Goal: Task Accomplishment & Management: Manage account settings

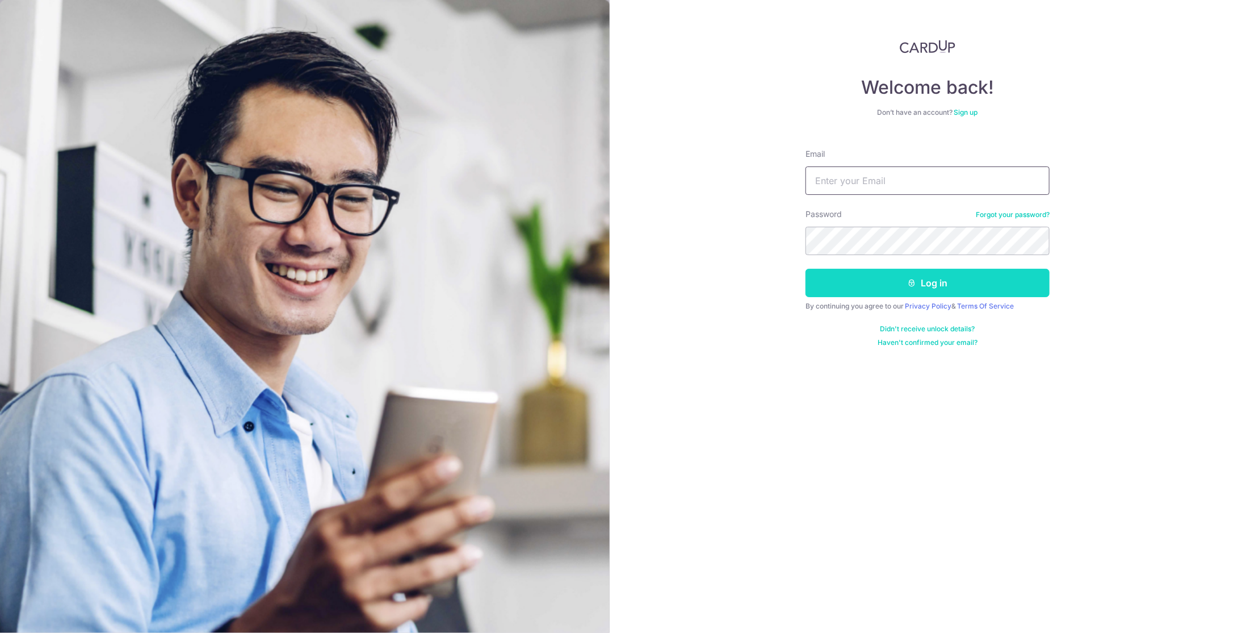
type input "[EMAIL_ADDRESS][DOMAIN_NAME]"
click at [877, 283] on button "Log in" at bounding box center [928, 283] width 244 height 28
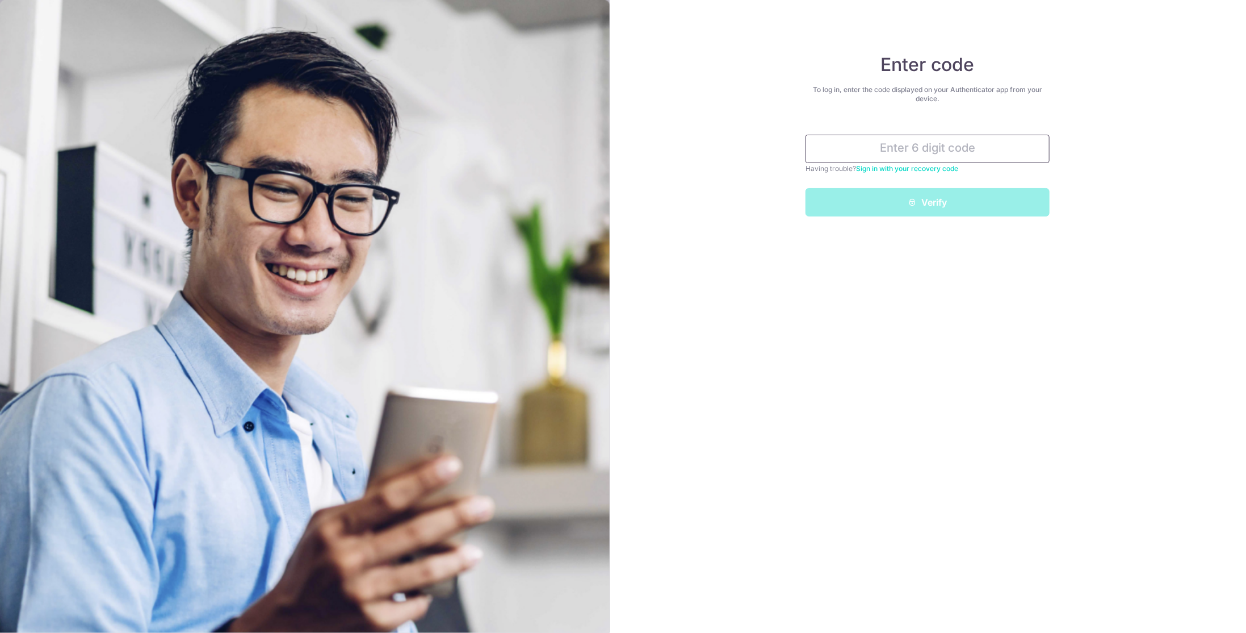
click at [906, 150] on input "text" at bounding box center [928, 149] width 244 height 28
type input "077507"
click at [907, 210] on button "Verify" at bounding box center [928, 202] width 244 height 28
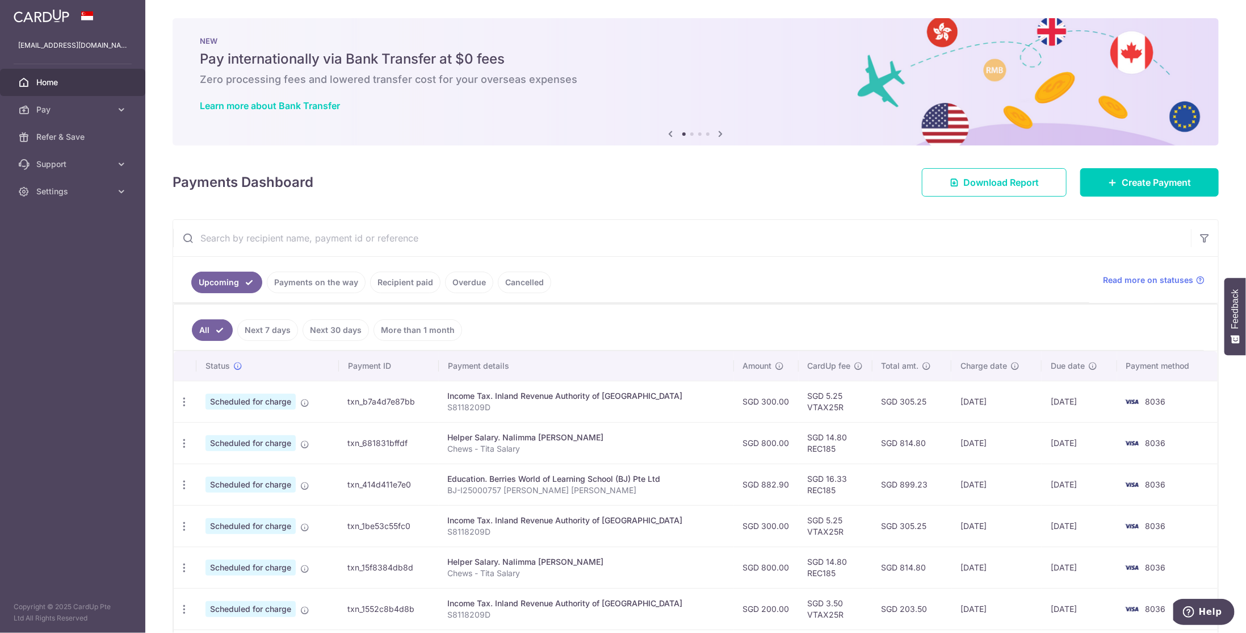
click at [404, 282] on link "Recipient paid" at bounding box center [405, 282] width 70 height 22
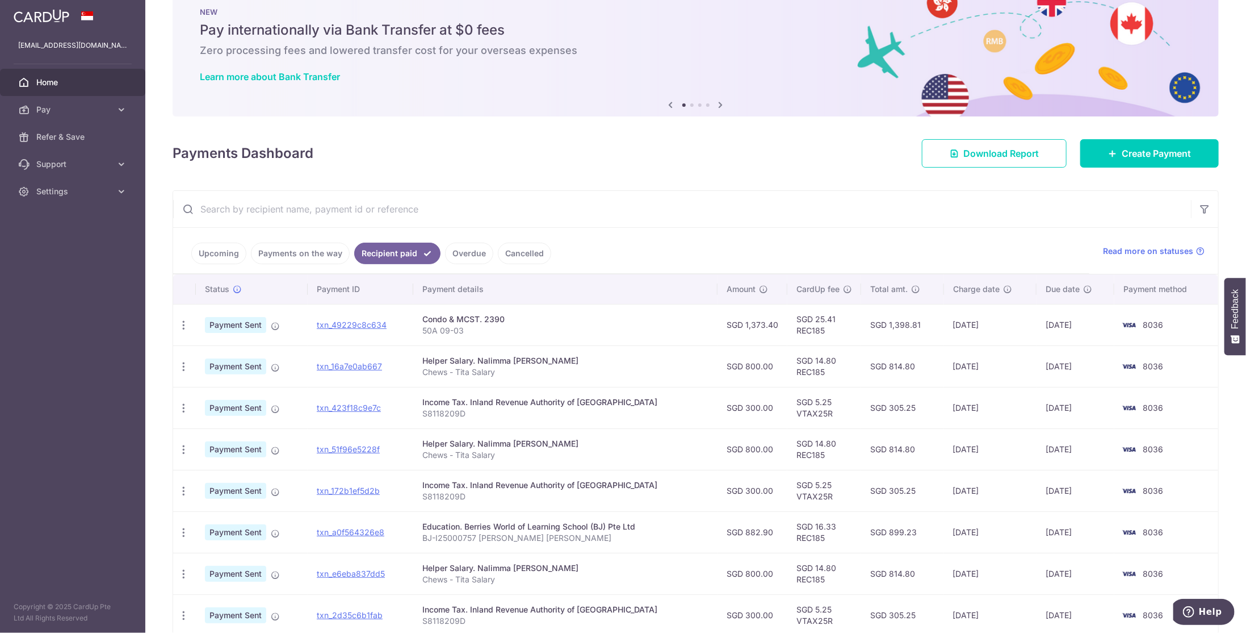
scroll to position [191, 0]
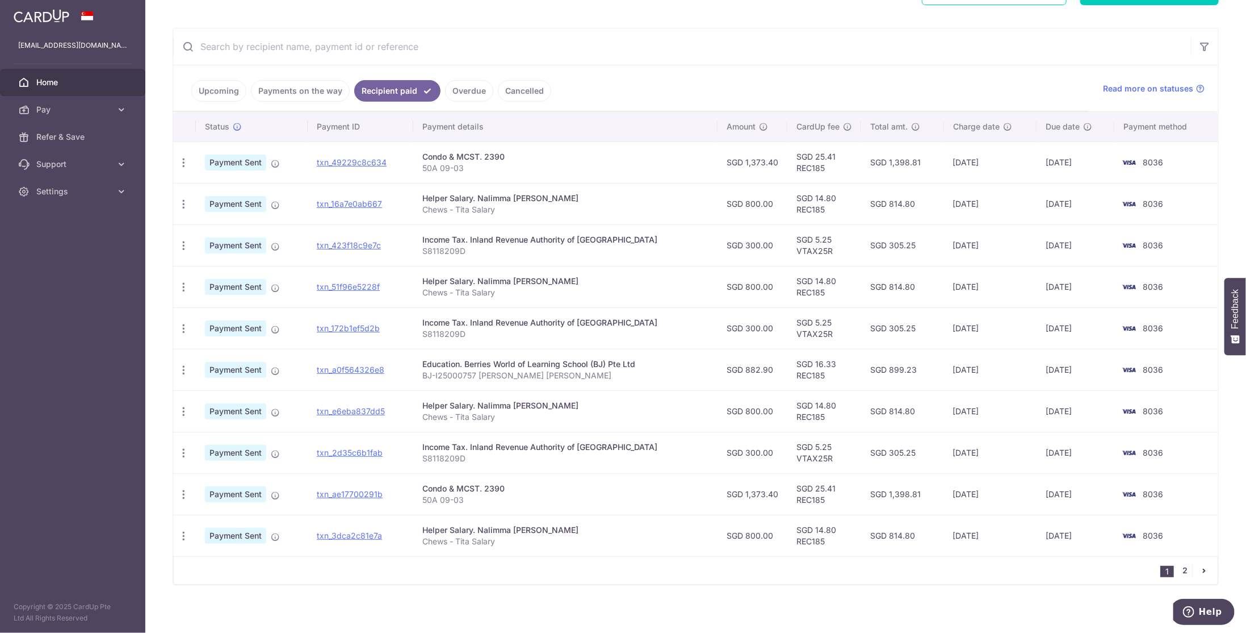
click at [1181, 567] on link "2" at bounding box center [1186, 570] width 14 height 14
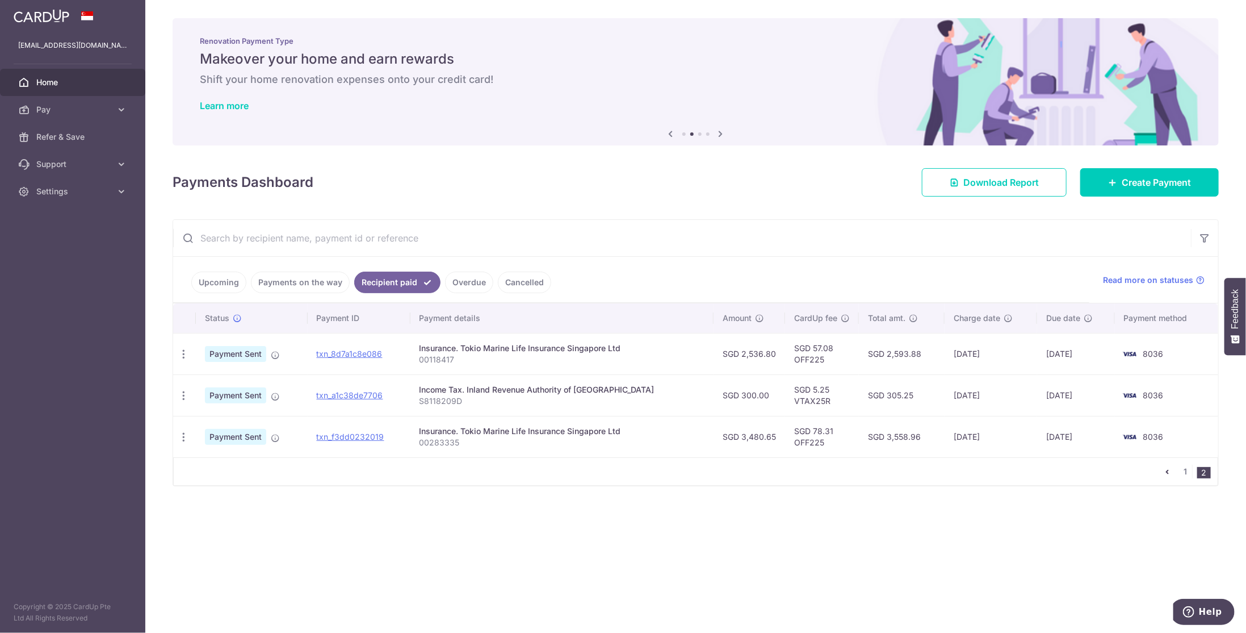
click at [1169, 467] on icon "pager" at bounding box center [1167, 471] width 9 height 9
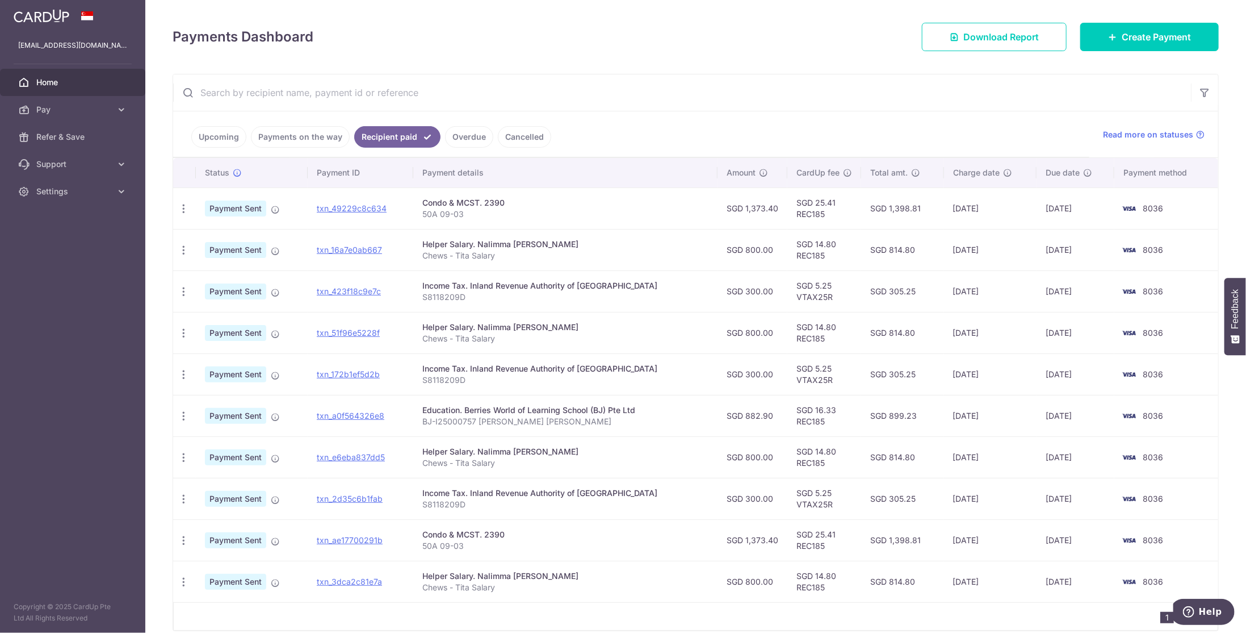
scroll to position [191, 0]
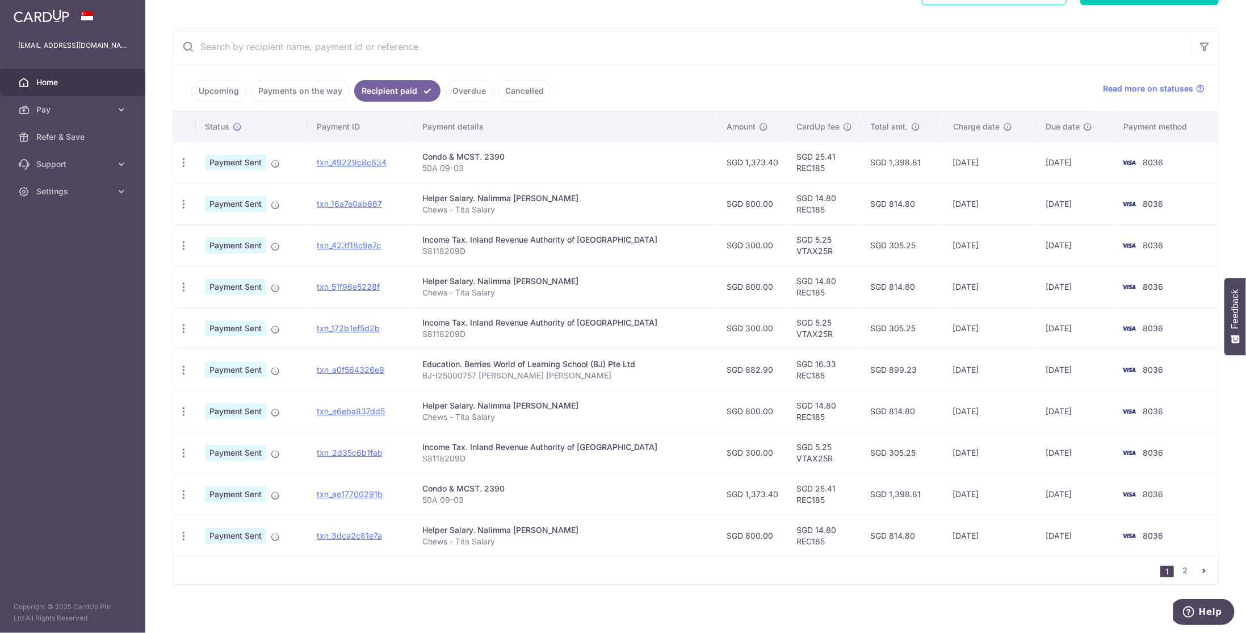
click at [315, 88] on link "Payments on the way" at bounding box center [300, 91] width 99 height 22
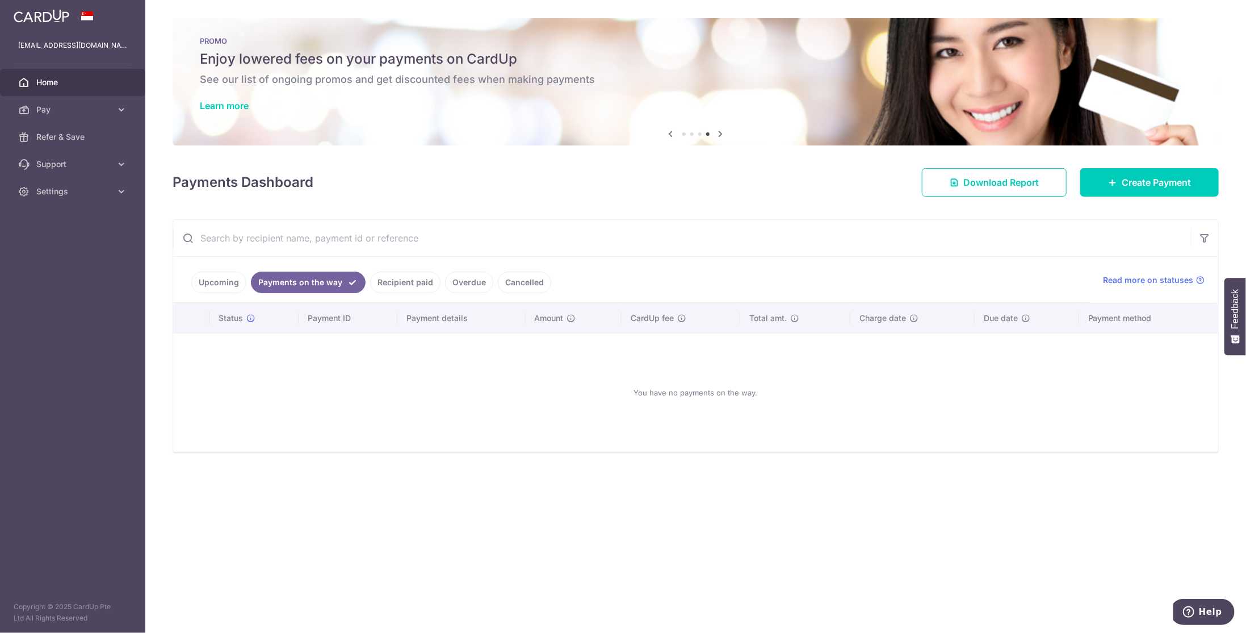
click at [403, 278] on link "Recipient paid" at bounding box center [405, 282] width 70 height 22
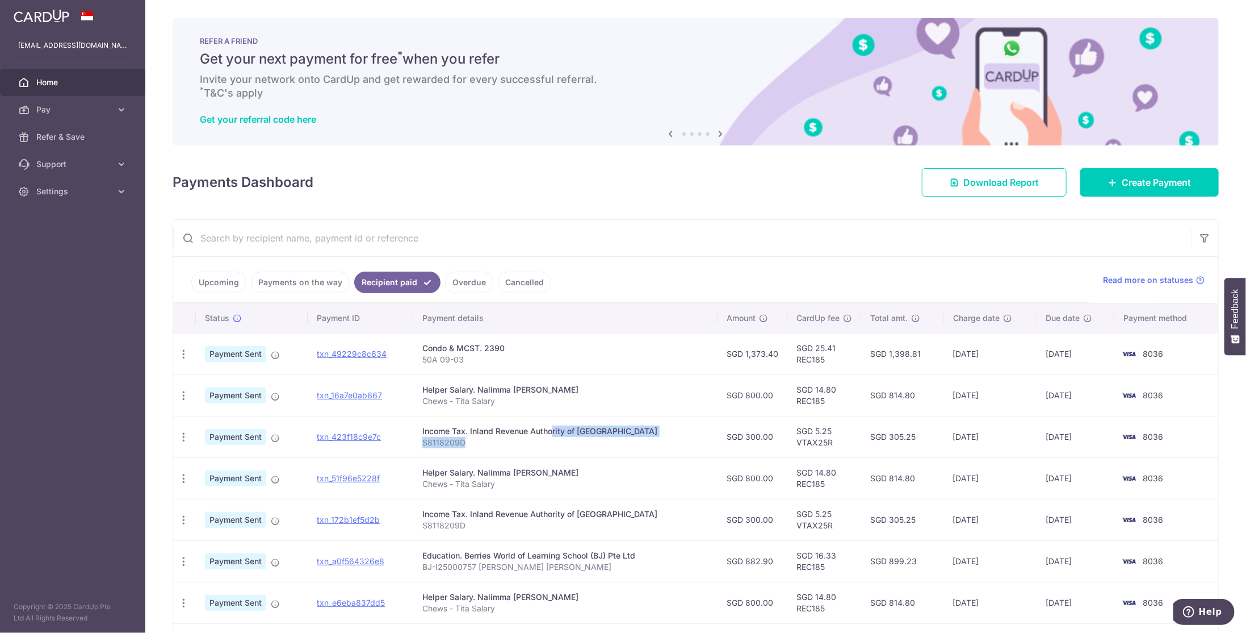
drag, startPoint x: 518, startPoint y: 431, endPoint x: 527, endPoint y: 447, distance: 18.5
click at [527, 447] on td "Income Tax. Inland Revenue Authority of Singapore S8118209D" at bounding box center [565, 436] width 304 height 41
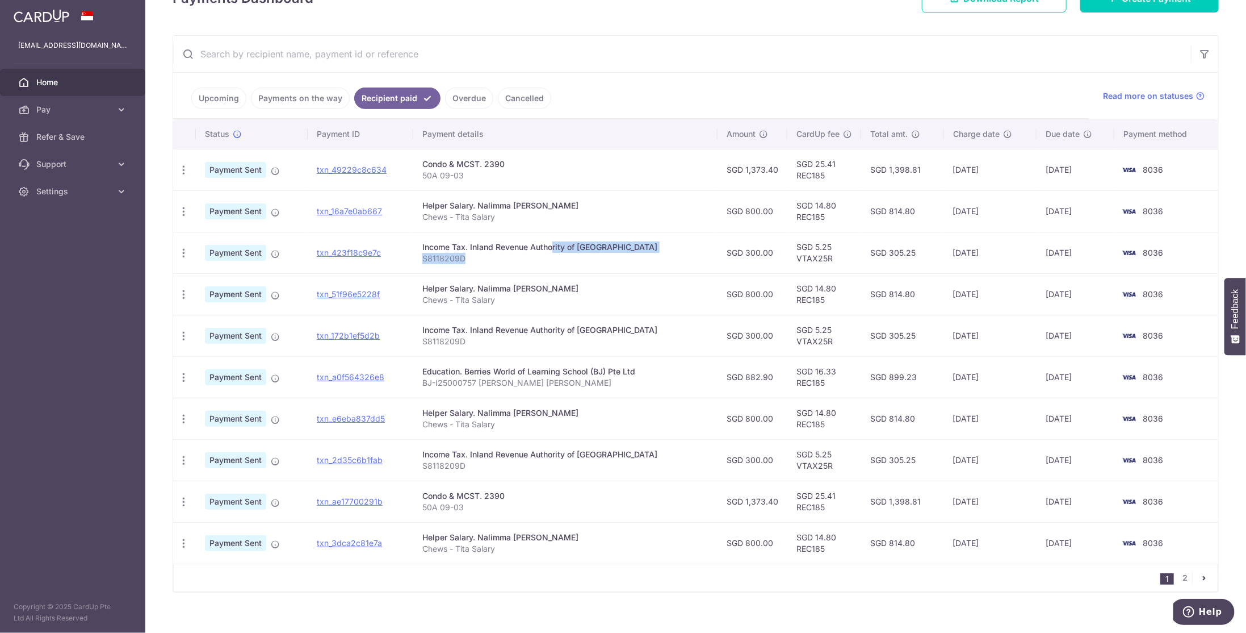
scroll to position [191, 0]
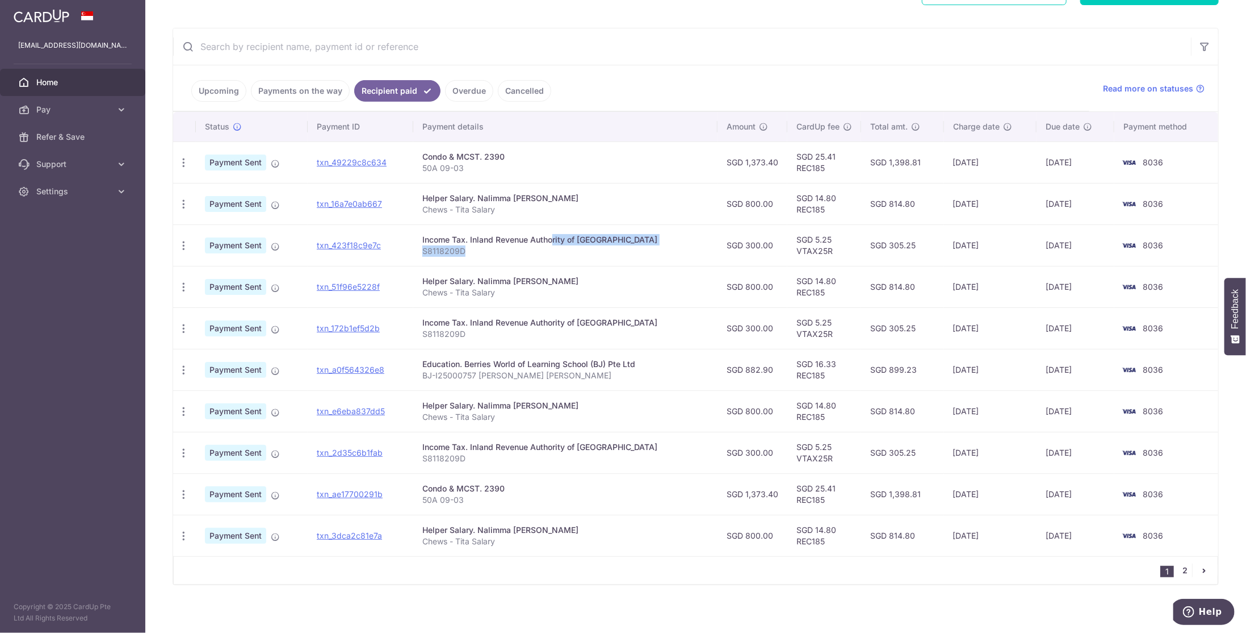
click at [1179, 567] on link "2" at bounding box center [1186, 570] width 14 height 14
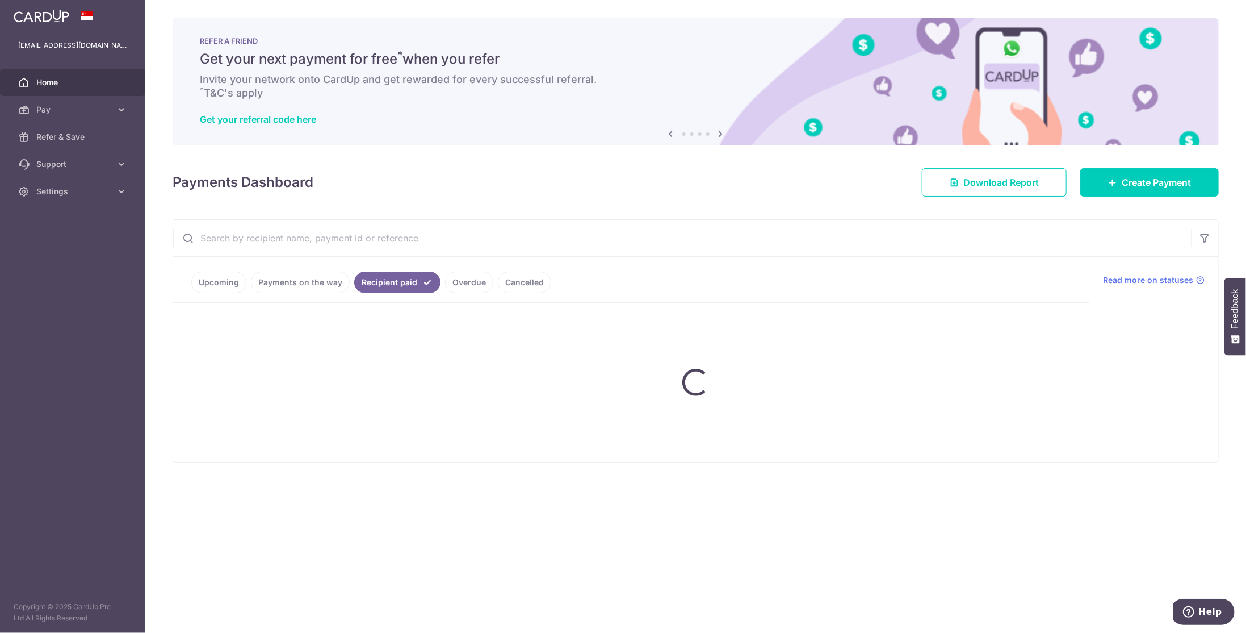
scroll to position [0, 0]
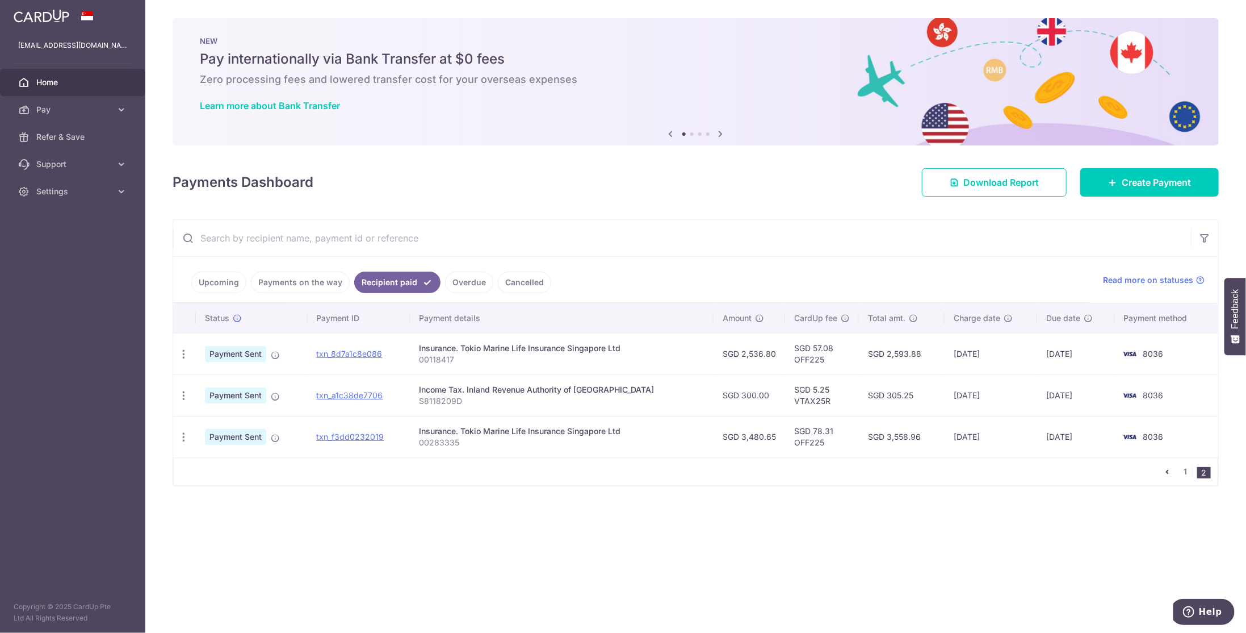
click at [221, 279] on link "Upcoming" at bounding box center [218, 282] width 55 height 22
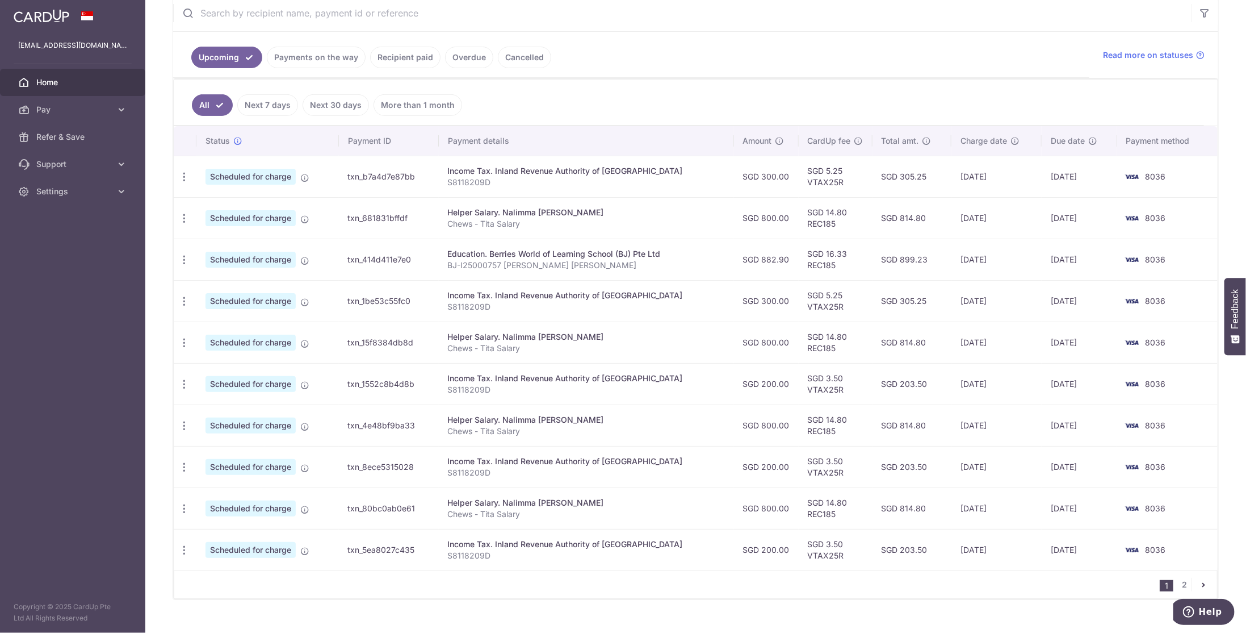
scroll to position [227, 0]
drag, startPoint x: 523, startPoint y: 166, endPoint x: 527, endPoint y: 179, distance: 13.8
click at [527, 179] on td "Income Tax. Inland Revenue Authority of Singapore S8118209D" at bounding box center [586, 173] width 295 height 41
drag, startPoint x: 516, startPoint y: 286, endPoint x: 523, endPoint y: 304, distance: 19.4
click at [523, 304] on td "Income Tax. Inland Revenue Authority of Singapore S8118209D" at bounding box center [586, 298] width 295 height 41
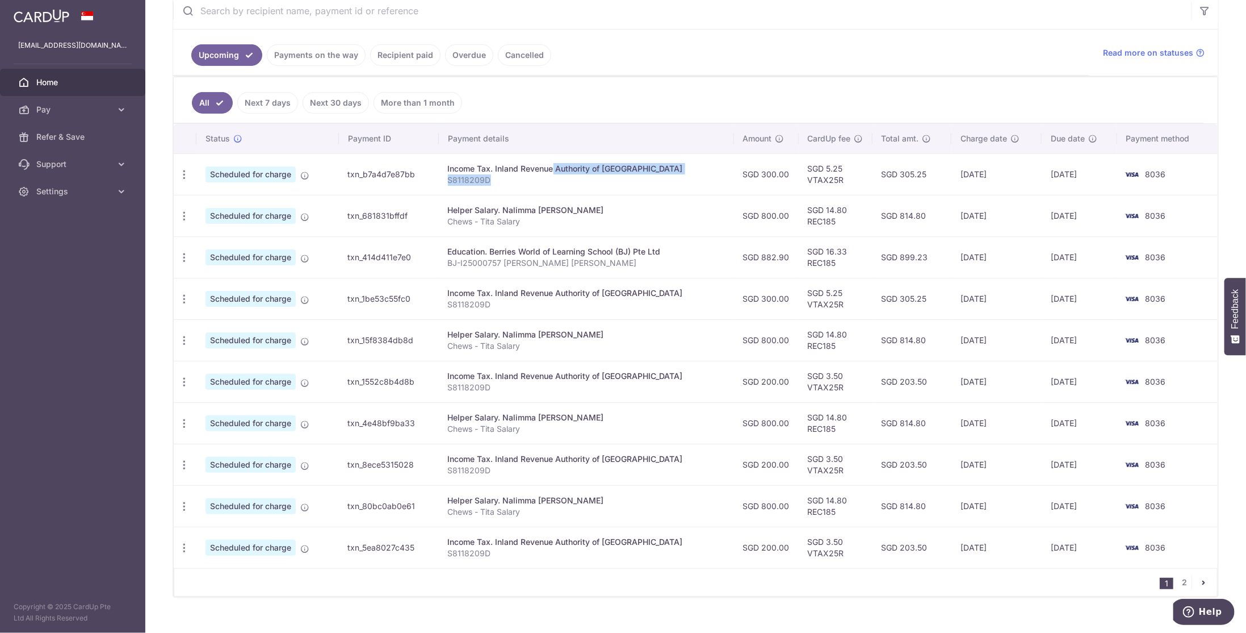
drag, startPoint x: 518, startPoint y: 164, endPoint x: 523, endPoint y: 174, distance: 11.2
click at [523, 174] on td "Income Tax. Inland Revenue Authority of Singapore S8118209D" at bounding box center [586, 173] width 295 height 41
drag, startPoint x: 524, startPoint y: 206, endPoint x: 529, endPoint y: 216, distance: 12.2
click at [529, 216] on td "Helper Salary. Nalimma Loverlyn Rose Padilla Chews - Tita Salary" at bounding box center [586, 215] width 295 height 41
drag, startPoint x: 523, startPoint y: 327, endPoint x: 530, endPoint y: 340, distance: 14.2
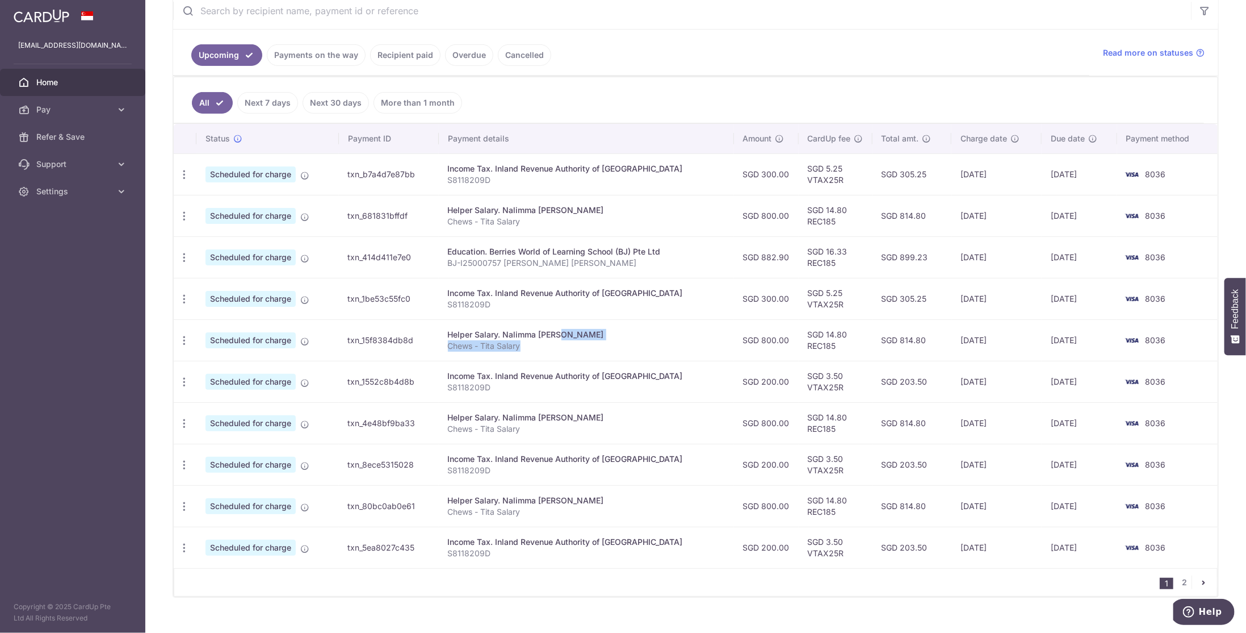
click at [530, 340] on td "Helper Salary. Nalimma Loverlyn Rose Padilla Chews - Tita Salary" at bounding box center [586, 339] width 295 height 41
drag, startPoint x: 519, startPoint y: 409, endPoint x: 530, endPoint y: 428, distance: 21.1
click at [530, 428] on td "Helper Salary. Nalimma Loverlyn Rose Padilla Chews - Tita Salary" at bounding box center [586, 422] width 295 height 41
drag, startPoint x: 517, startPoint y: 492, endPoint x: 522, endPoint y: 507, distance: 16.2
click at [522, 507] on td "Helper Salary. Nalimma Loverlyn Rose Padilla Chews - Tita Salary" at bounding box center [586, 505] width 295 height 41
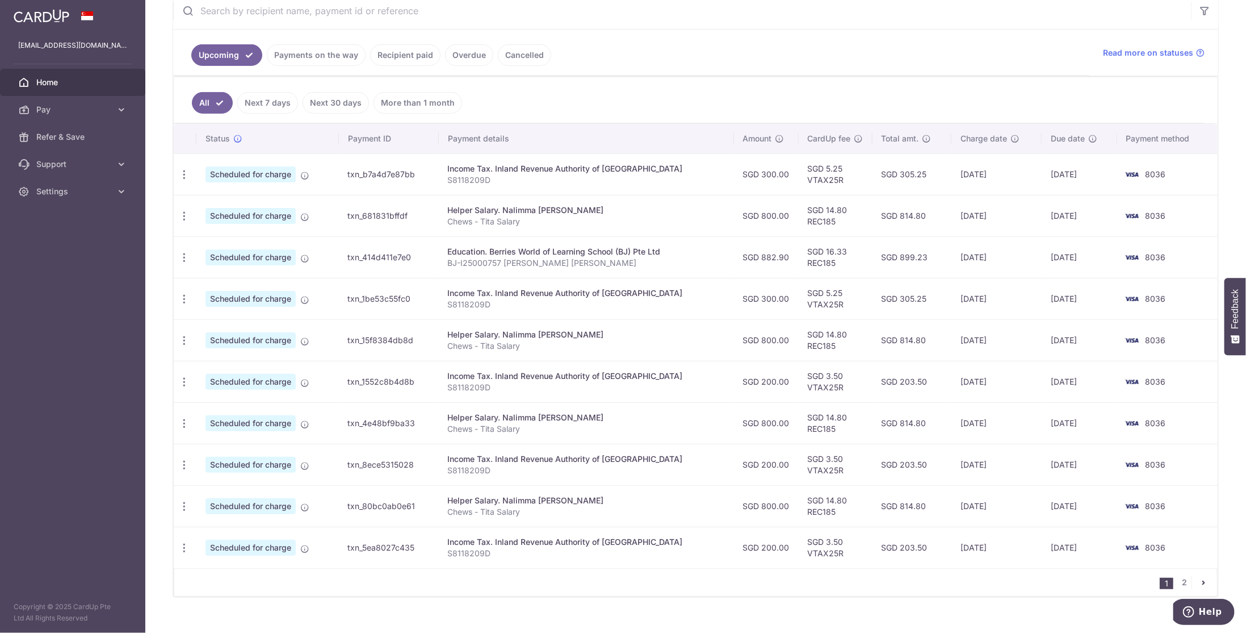
click at [488, 495] on div "Helper Salary. Nalimma Loverlyn Rose Padilla" at bounding box center [586, 500] width 277 height 11
drag, startPoint x: 500, startPoint y: 504, endPoint x: 508, endPoint y: 505, distance: 7.4
click at [509, 506] on td "Helper Salary. Nalimma Loverlyn Rose Padilla Chews - Tita Salary" at bounding box center [586, 505] width 295 height 41
drag, startPoint x: 533, startPoint y: 409, endPoint x: 545, endPoint y: 426, distance: 20.0
click at [545, 426] on td "Helper Salary. Nalimma Loverlyn Rose Padilla Chews - Tita Salary" at bounding box center [586, 422] width 295 height 41
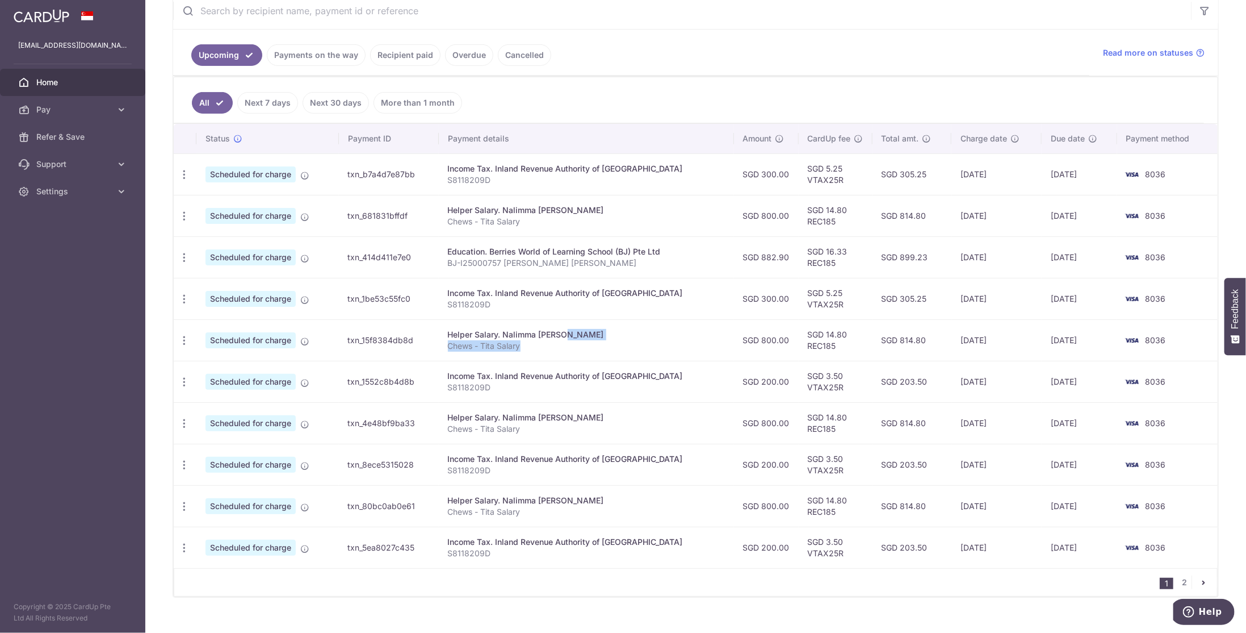
drag, startPoint x: 528, startPoint y: 330, endPoint x: 533, endPoint y: 341, distance: 11.7
click at [533, 341] on td "Helper Salary. Nalimma Loverlyn Rose Padilla Chews - Tita Salary" at bounding box center [586, 339] width 295 height 41
drag, startPoint x: 529, startPoint y: 207, endPoint x: 534, endPoint y: 222, distance: 16.2
click at [534, 222] on td "Helper Salary. Nalimma Loverlyn Rose Padilla Chews - Tita Salary" at bounding box center [586, 215] width 295 height 41
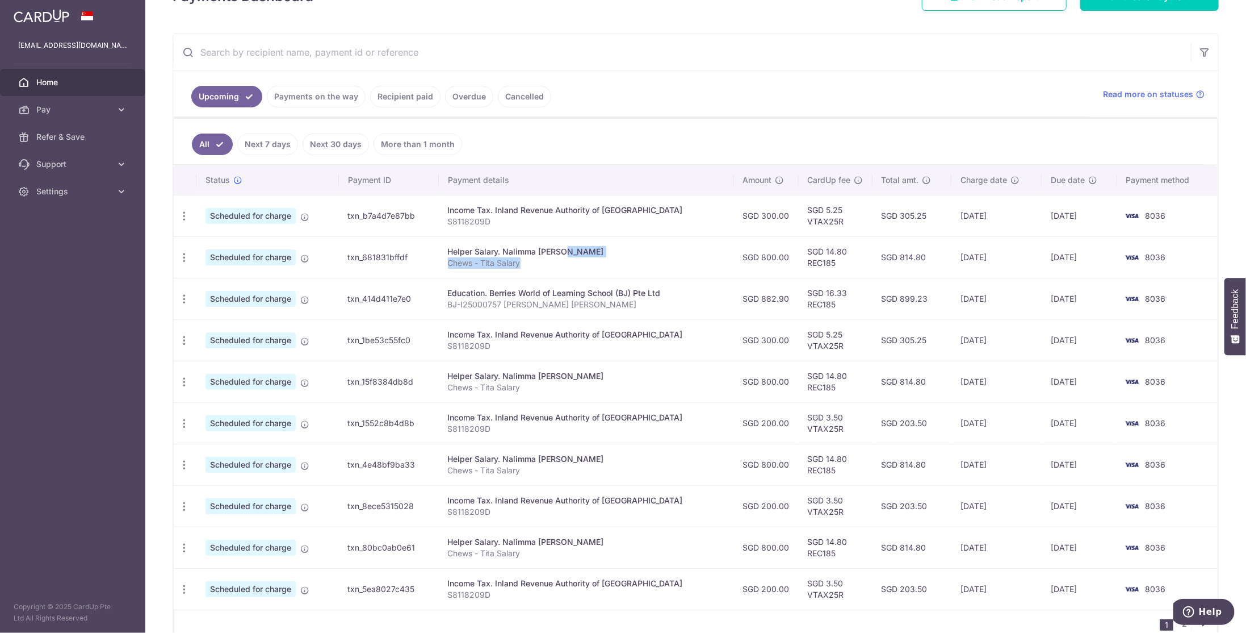
scroll to position [170, 0]
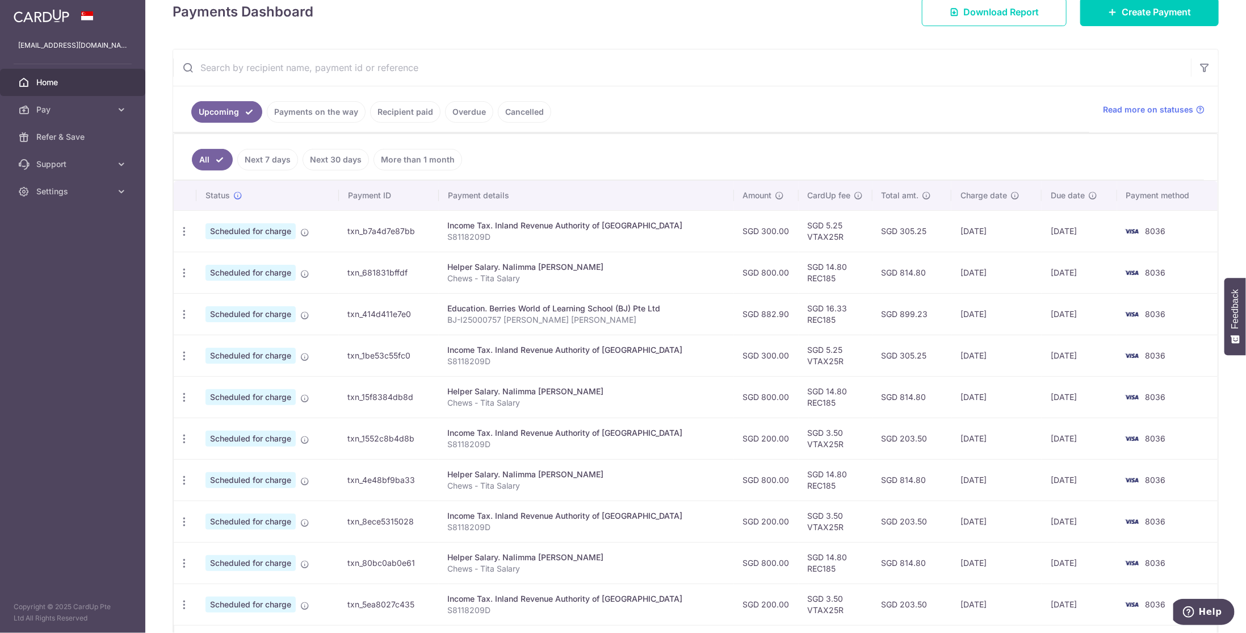
click at [382, 110] on link "Recipient paid" at bounding box center [405, 112] width 70 height 22
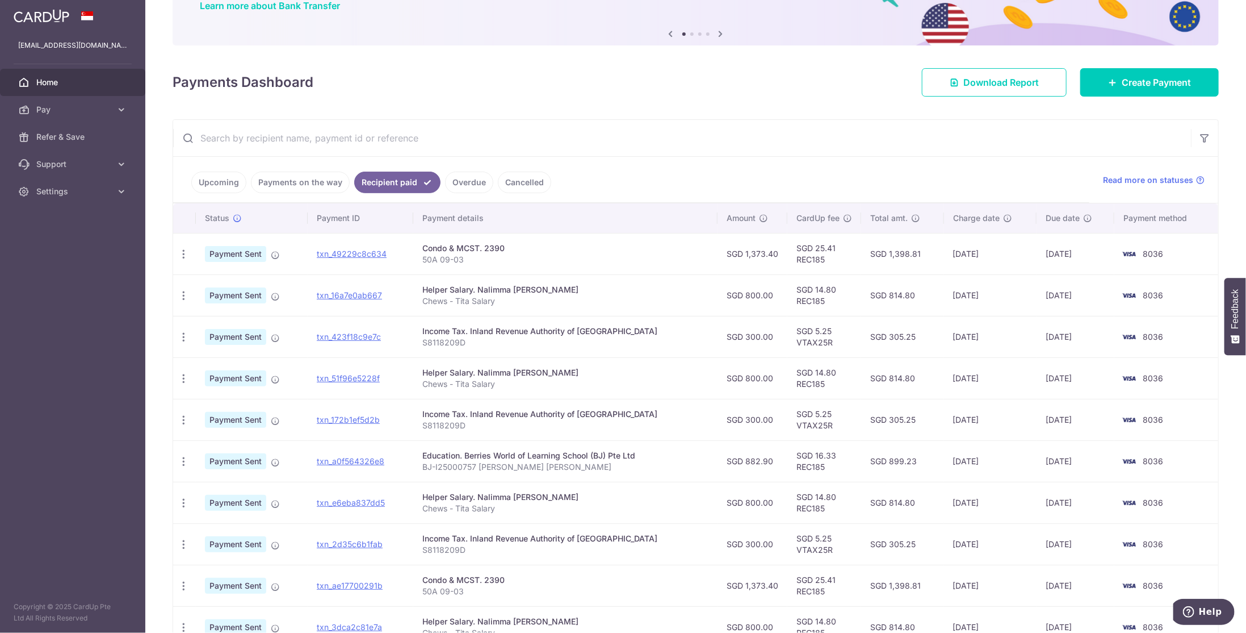
scroll to position [191, 0]
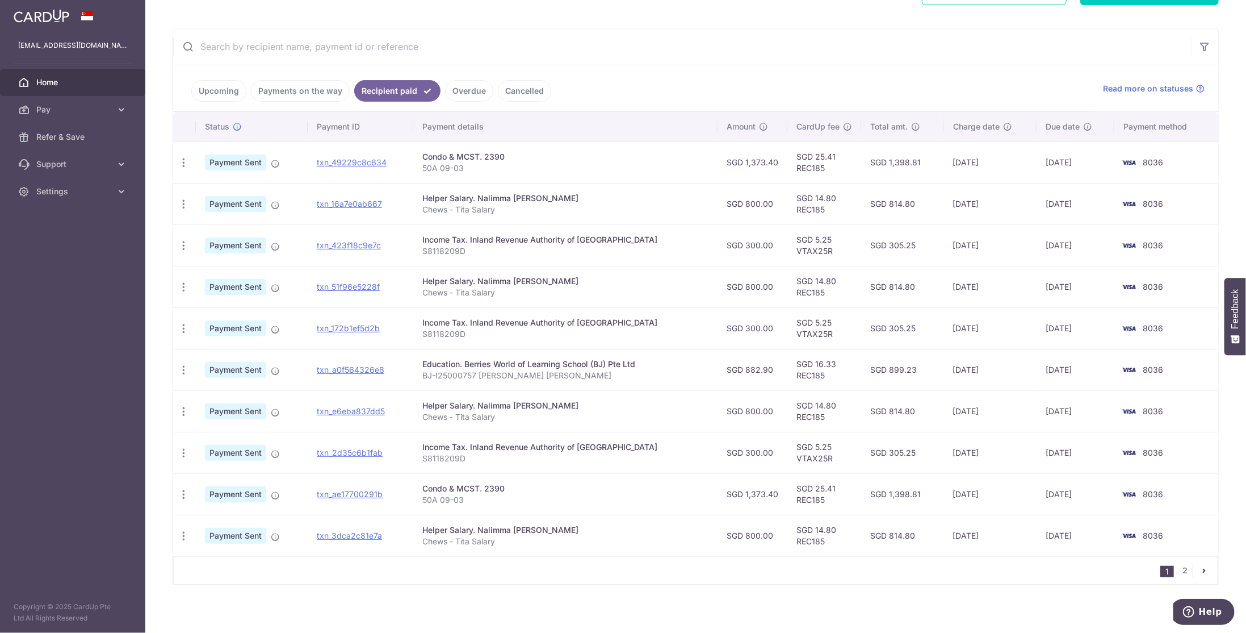
click at [1200, 566] on icon "pager" at bounding box center [1204, 570] width 9 height 9
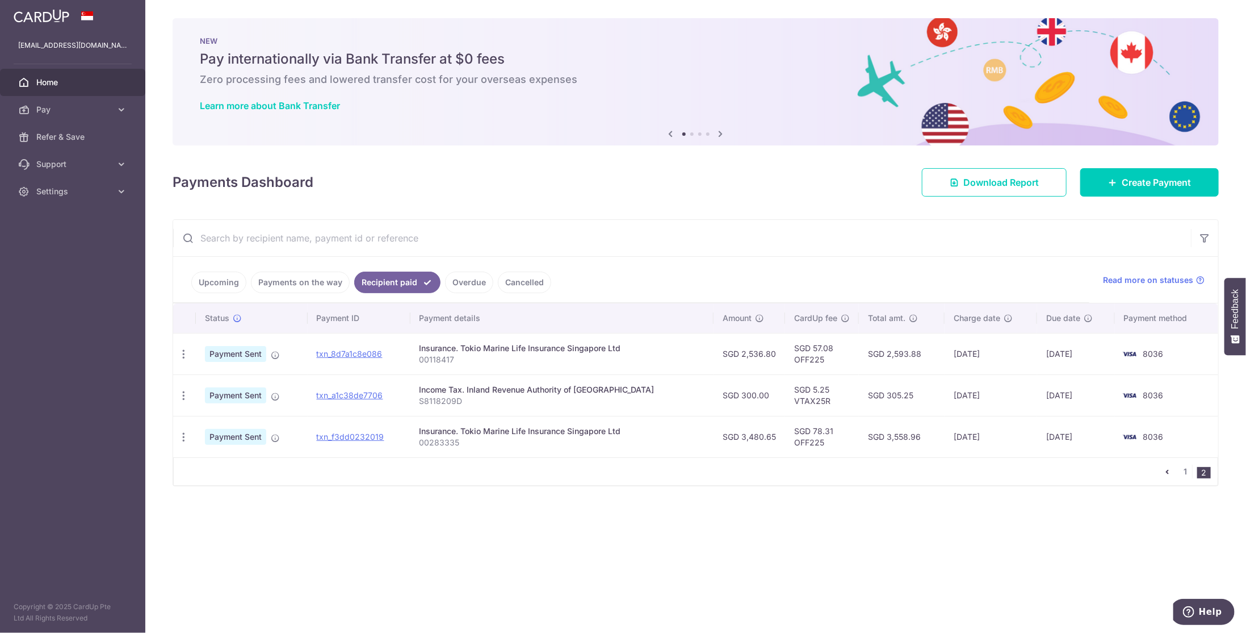
click at [1169, 468] on icon "pager" at bounding box center [1167, 471] width 9 height 9
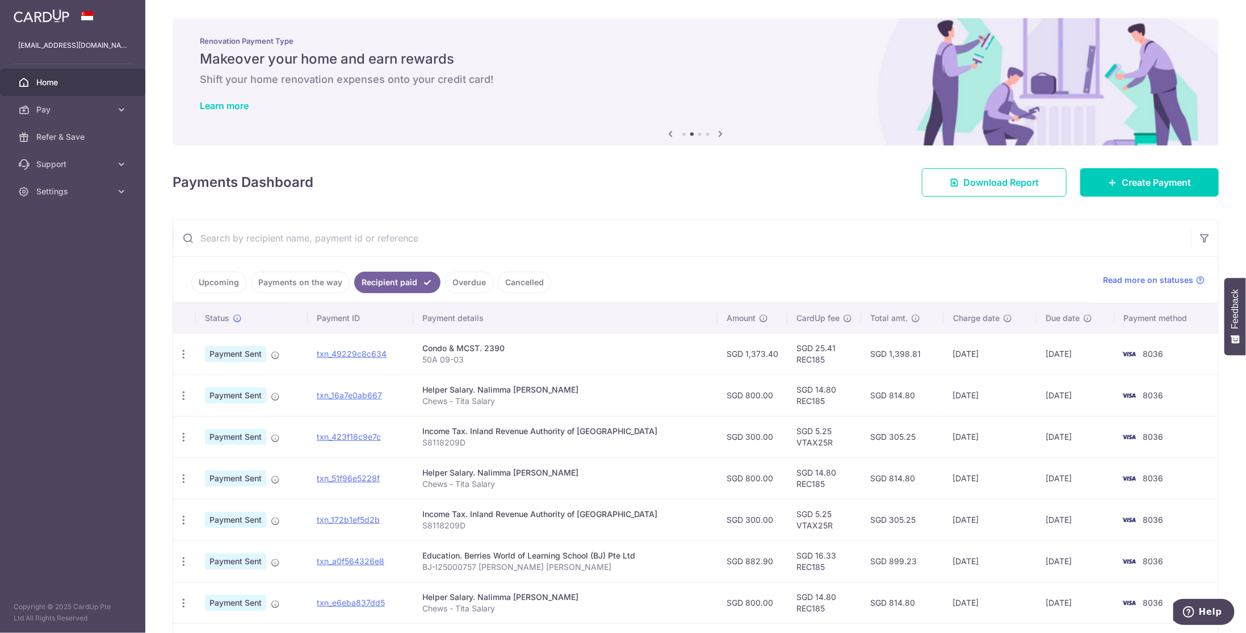
scroll to position [191, 0]
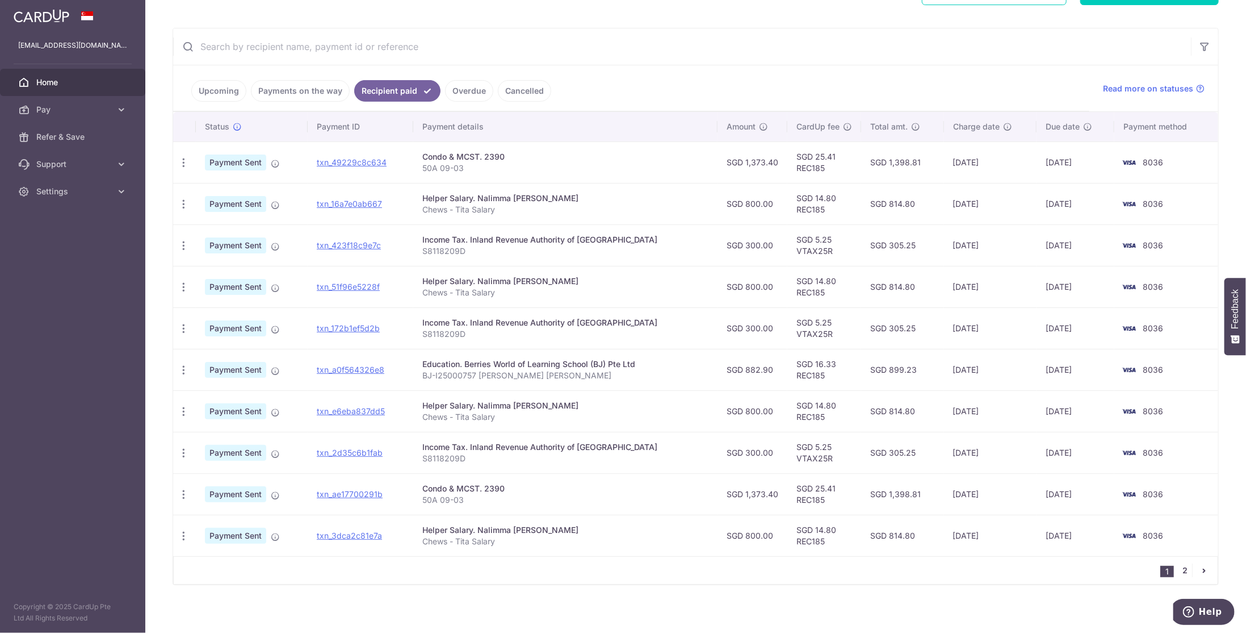
click at [1179, 568] on link "2" at bounding box center [1186, 570] width 14 height 14
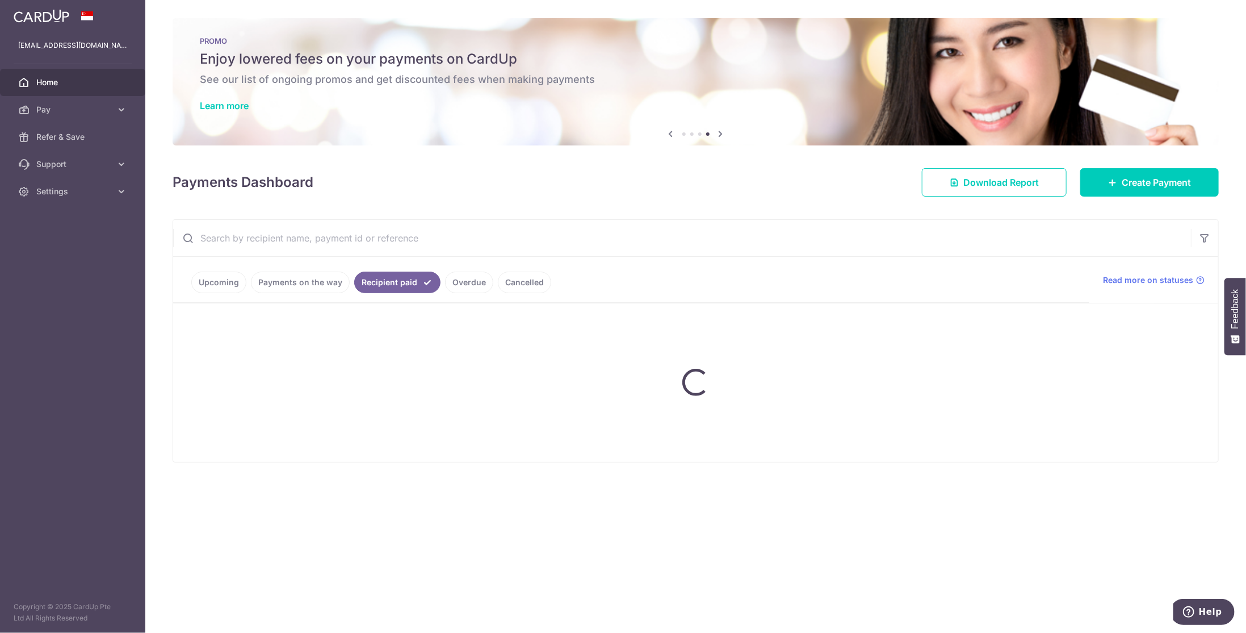
scroll to position [0, 0]
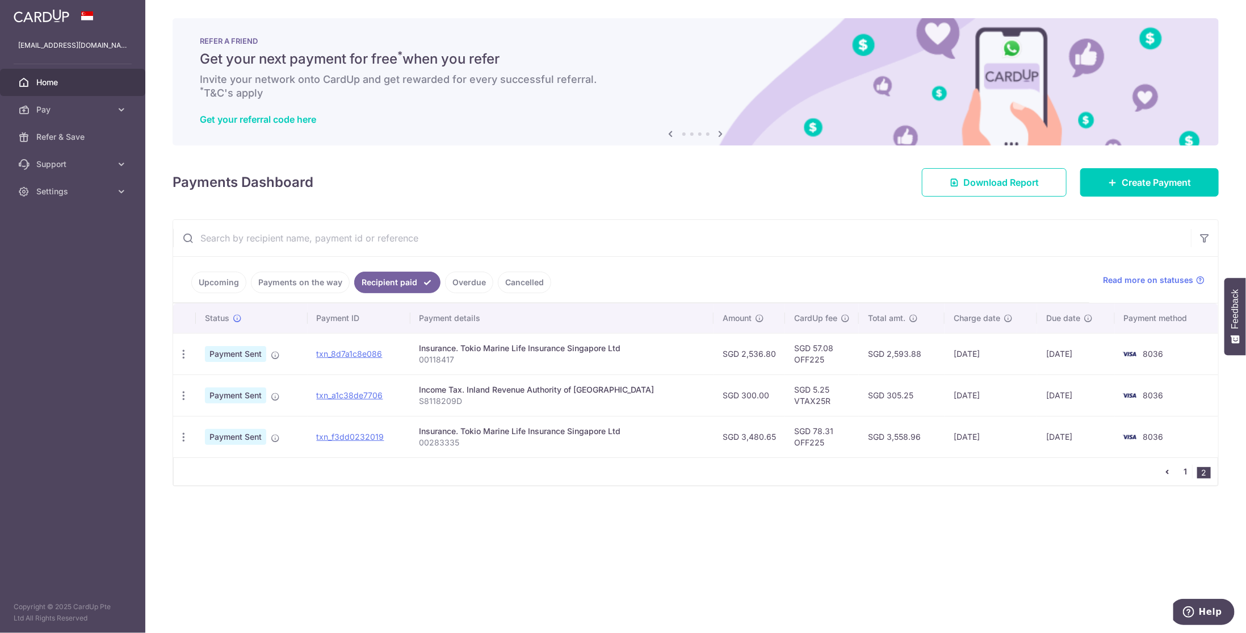
click at [1188, 467] on link "1" at bounding box center [1186, 471] width 14 height 14
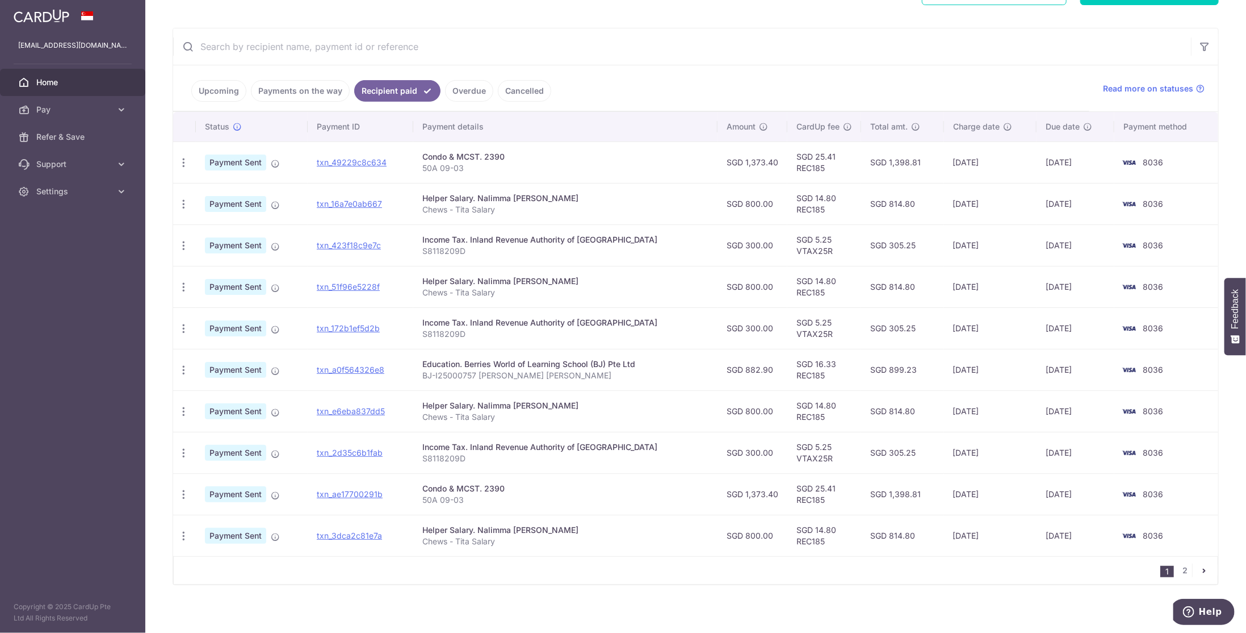
scroll to position [191, 0]
click at [228, 88] on link "Upcoming" at bounding box center [218, 91] width 55 height 22
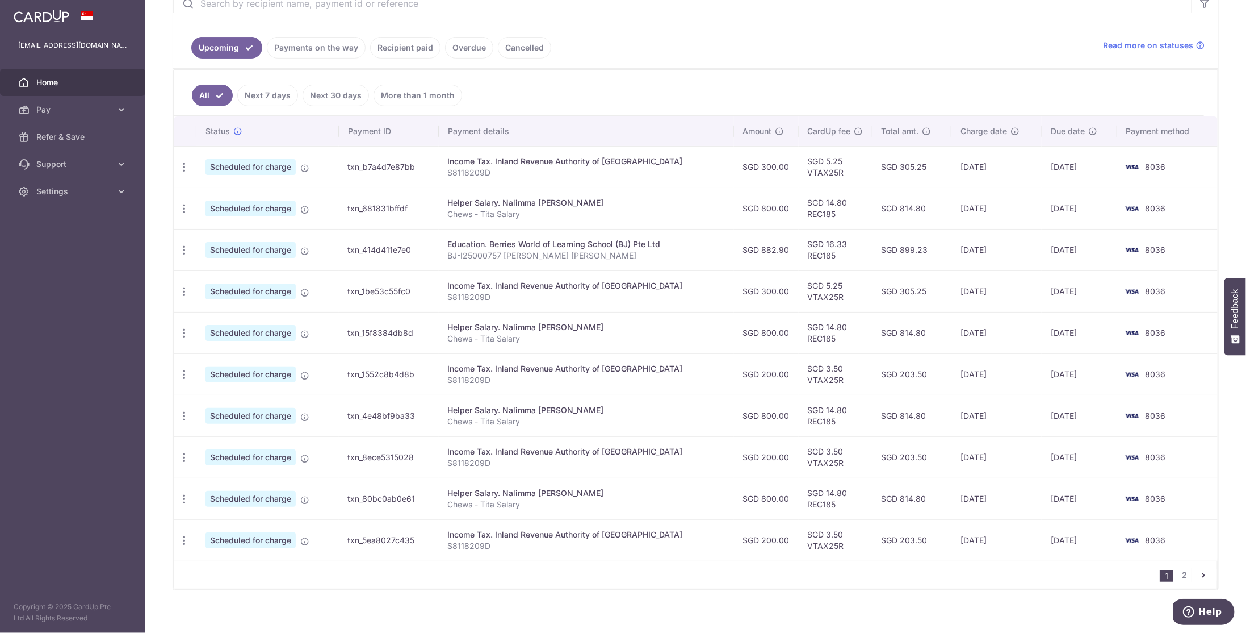
scroll to position [238, 0]
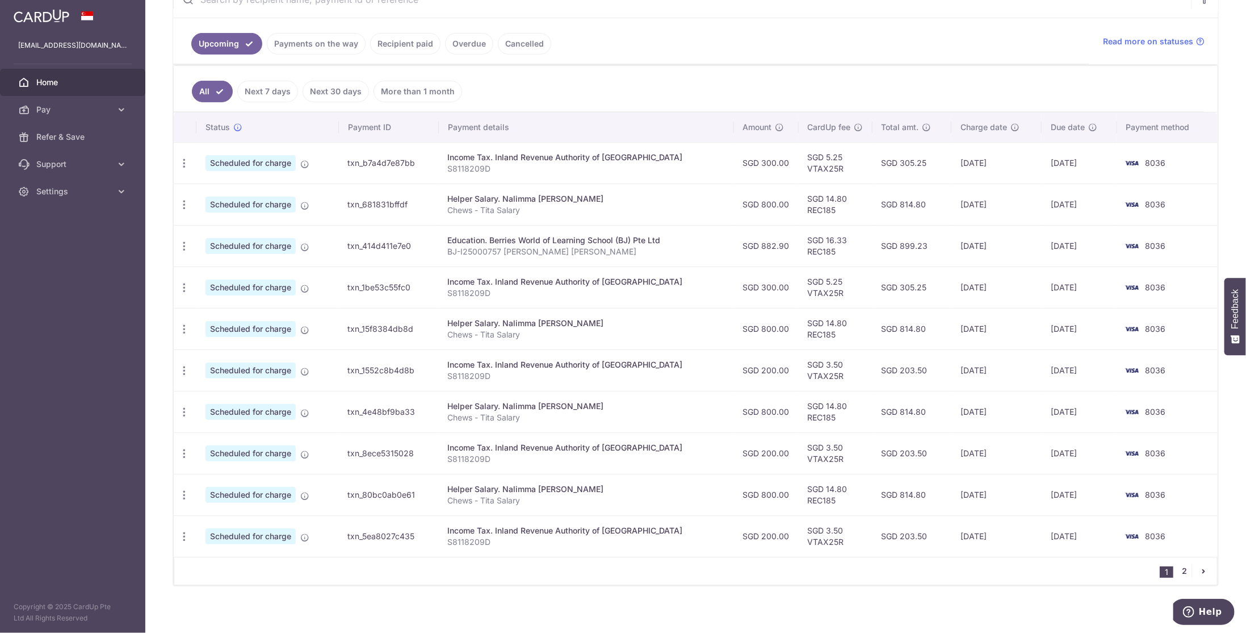
click at [1181, 564] on link "2" at bounding box center [1185, 571] width 14 height 14
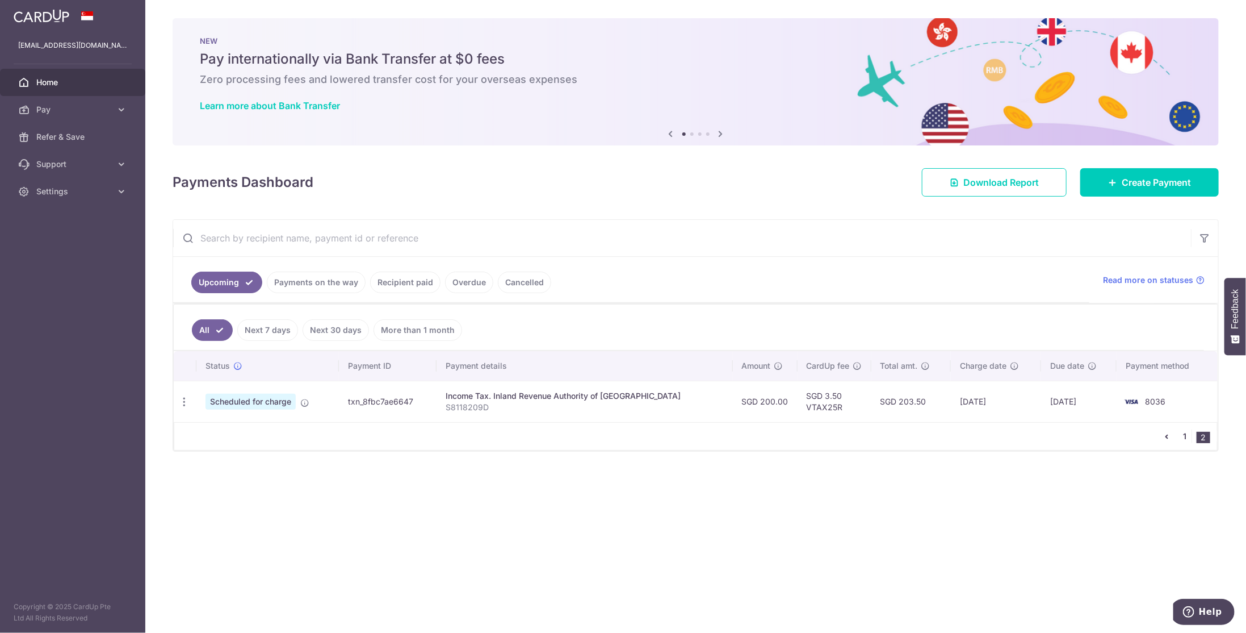
click at [1186, 432] on link "1" at bounding box center [1185, 436] width 14 height 14
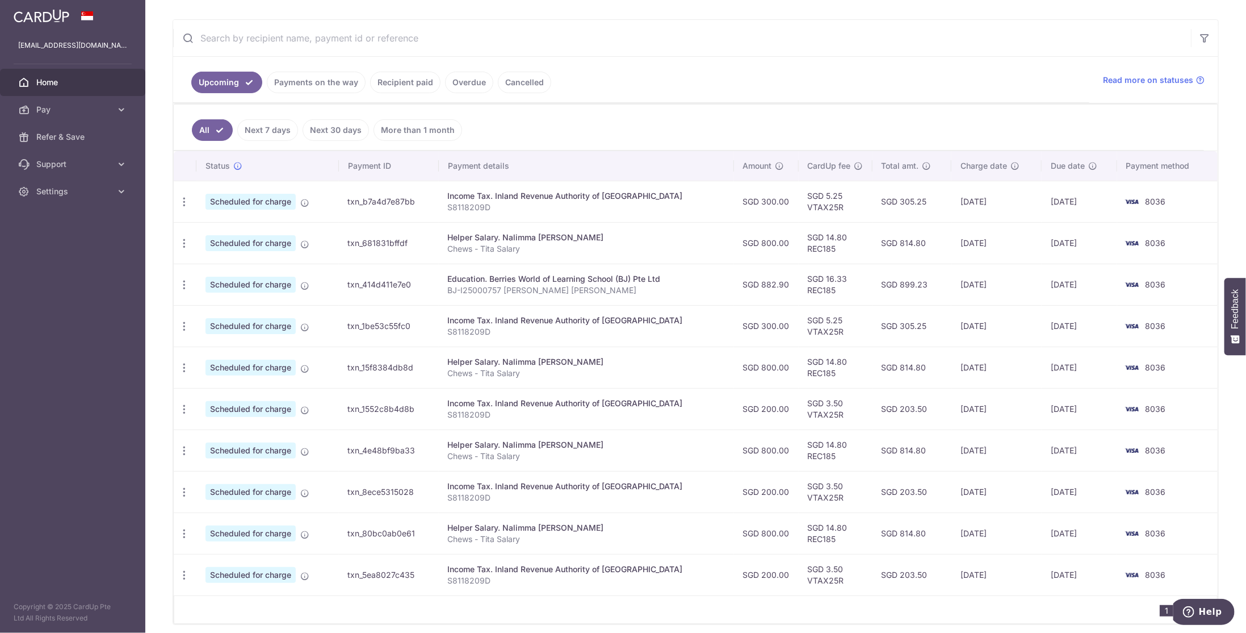
scroll to position [238, 0]
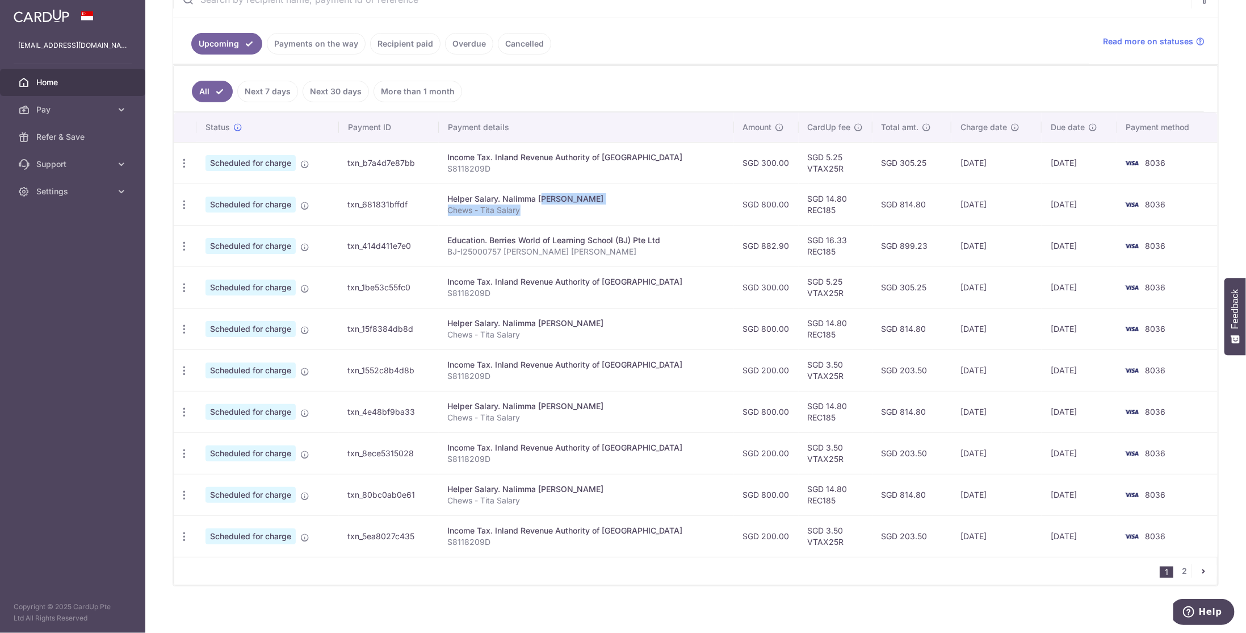
drag, startPoint x: 512, startPoint y: 197, endPoint x: 544, endPoint y: 205, distance: 32.8
click at [542, 205] on td "Helper Salary. Nalimma Loverlyn Rose Padilla Chews - Tita Salary" at bounding box center [586, 203] width 295 height 41
click at [540, 325] on td "Helper Salary. Nalimma Loverlyn Rose Padilla Chews - Tita Salary" at bounding box center [586, 328] width 295 height 41
drag, startPoint x: 546, startPoint y: 414, endPoint x: 551, endPoint y: 418, distance: 7.3
click at [550, 418] on td "Helper Salary. Nalimma Loverlyn Rose Padilla Chews - Tita Salary" at bounding box center [586, 411] width 295 height 41
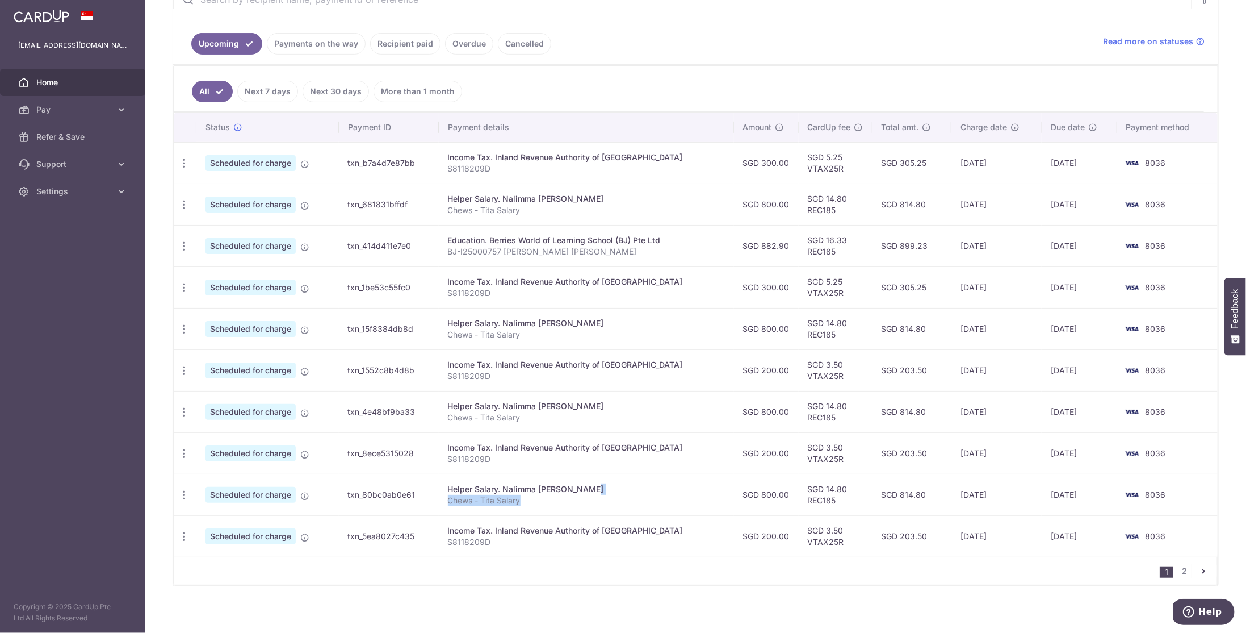
drag, startPoint x: 560, startPoint y: 482, endPoint x: 581, endPoint y: 491, distance: 22.9
click at [575, 491] on td "Helper Salary. Nalimma Loverlyn Rose Padilla Chews - Tita Salary" at bounding box center [586, 494] width 295 height 41
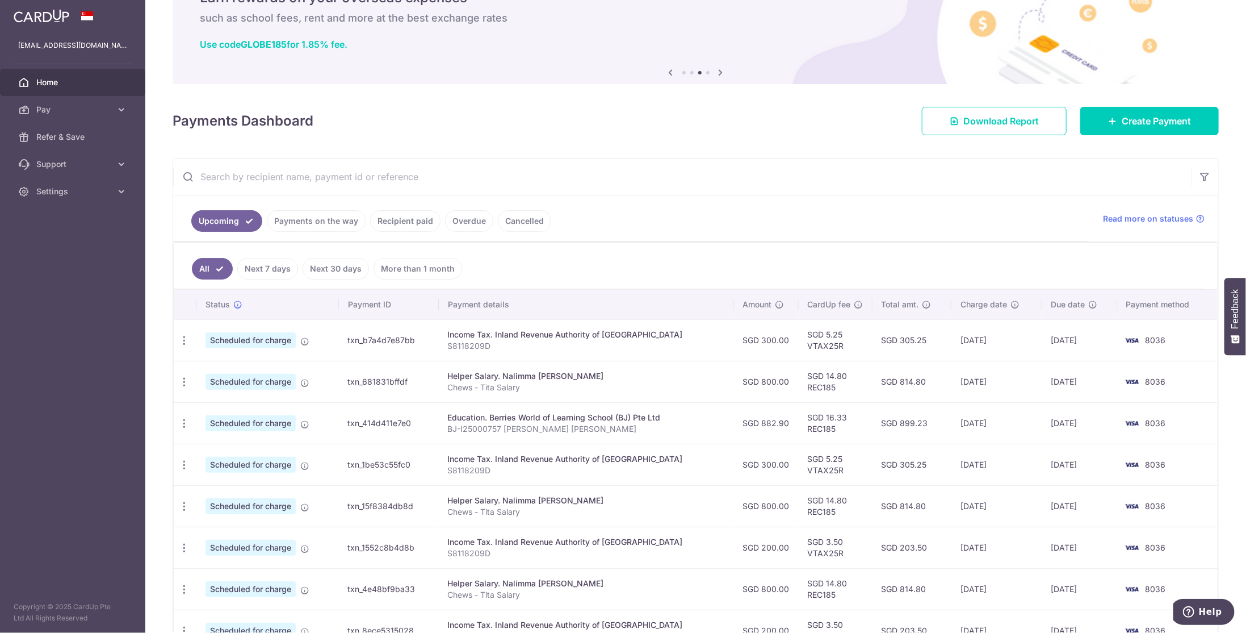
scroll to position [0, 0]
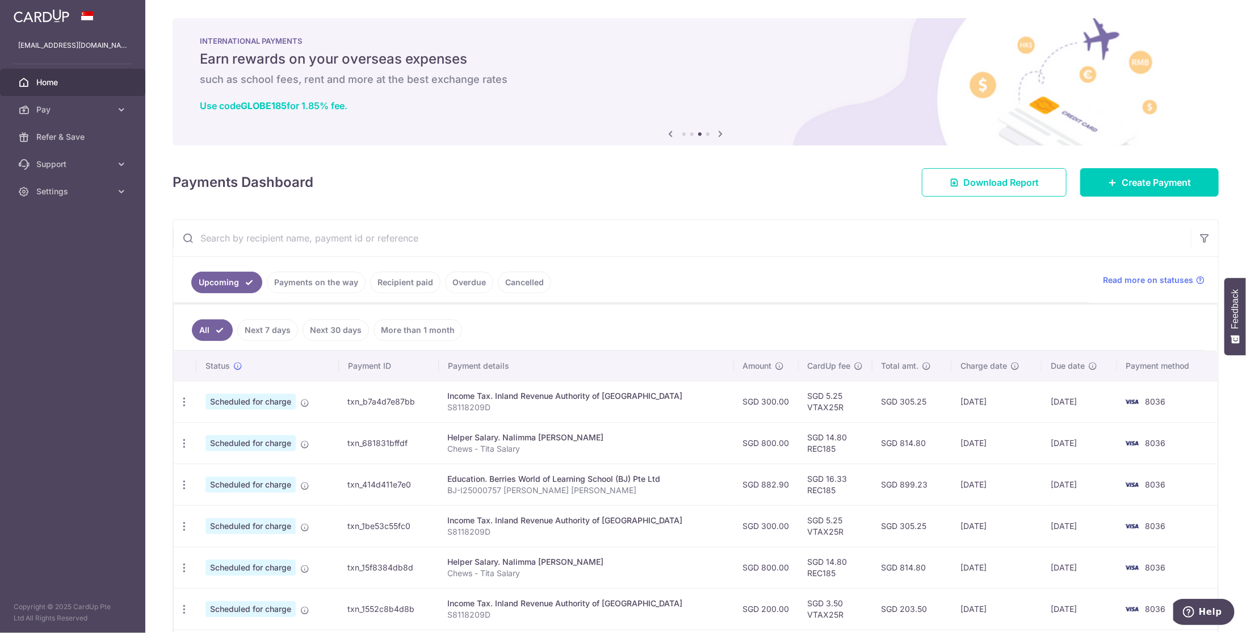
click at [52, 77] on span "Home" at bounding box center [73, 82] width 75 height 11
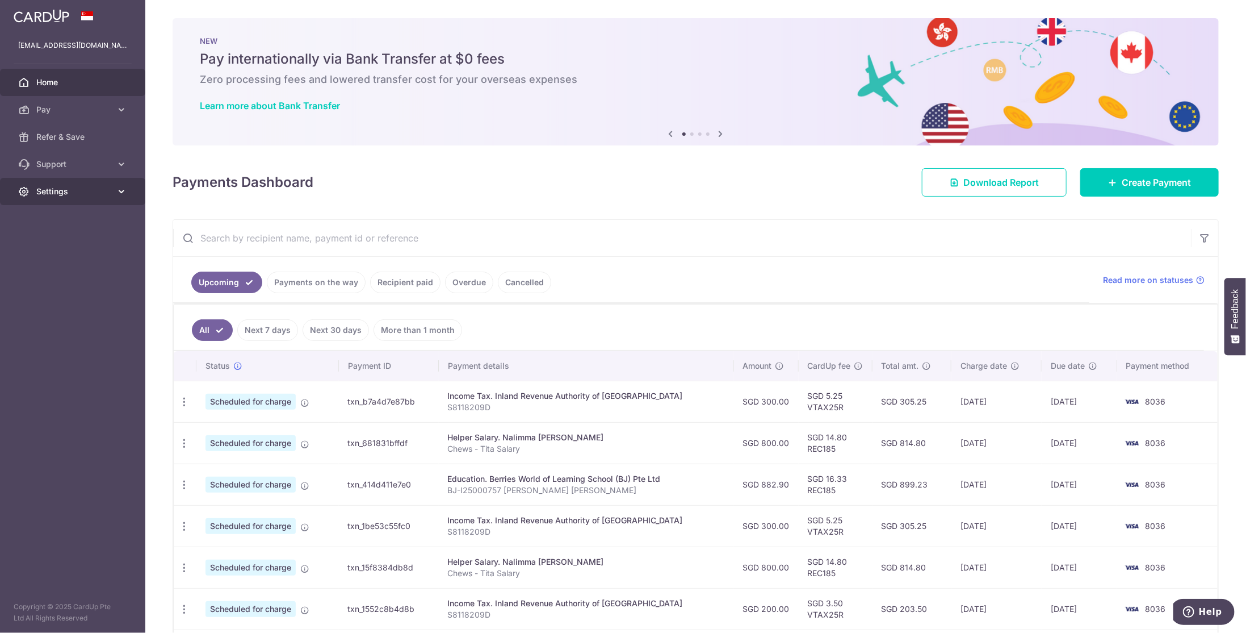
click at [94, 193] on span "Settings" at bounding box center [73, 191] width 75 height 11
click at [51, 243] on span "Logout" at bounding box center [73, 245] width 75 height 11
